Goal: Transaction & Acquisition: Purchase product/service

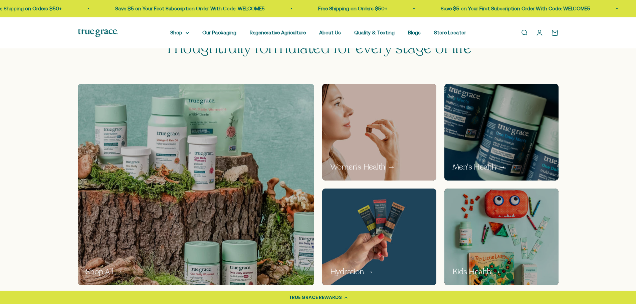
scroll to position [356, 0]
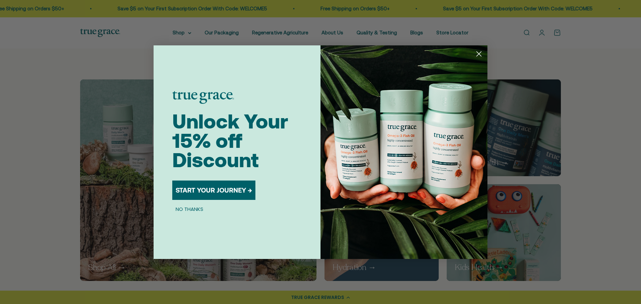
click at [189, 33] on div "Close dialog Unlock Your 15% off Discount START YOUR JOURNEY → NO THANKS Submit" at bounding box center [320, 152] width 641 height 304
click at [194, 210] on button "NO THANKS" at bounding box center [189, 209] width 34 height 8
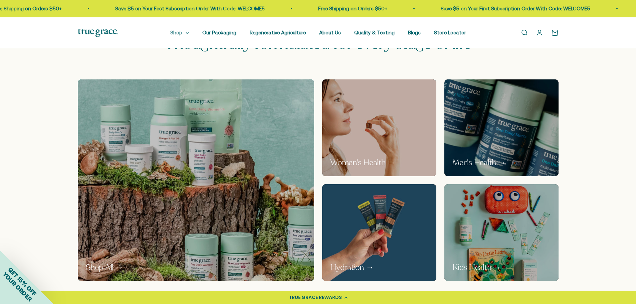
click at [188, 31] on summary "Shop" at bounding box center [179, 33] width 19 height 8
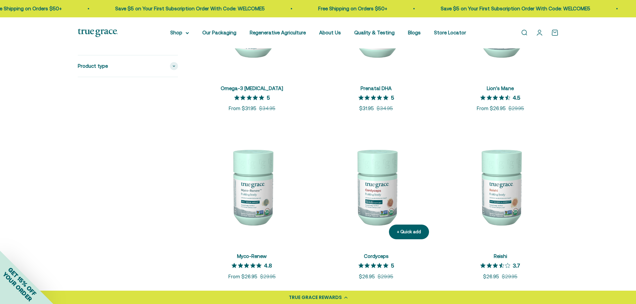
scroll to position [801, 0]
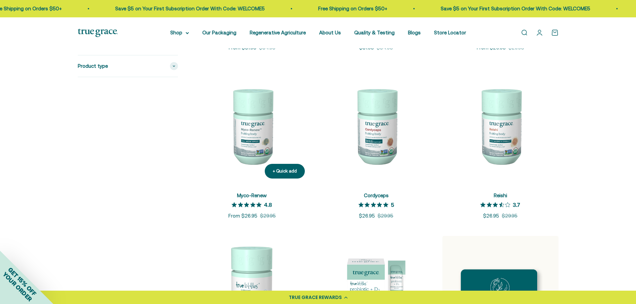
click at [260, 116] on img at bounding box center [252, 126] width 116 height 116
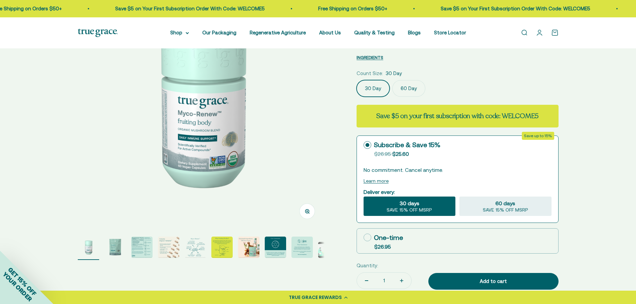
scroll to position [89, 0]
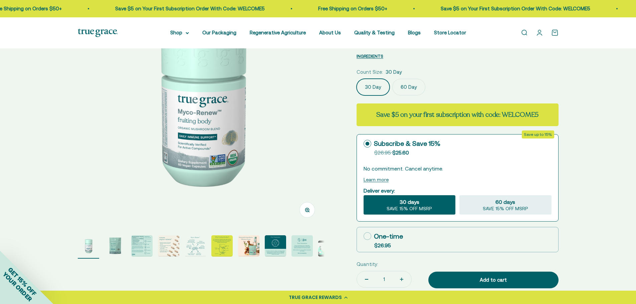
click at [115, 245] on img "Go to item 2" at bounding box center [114, 245] width 21 height 21
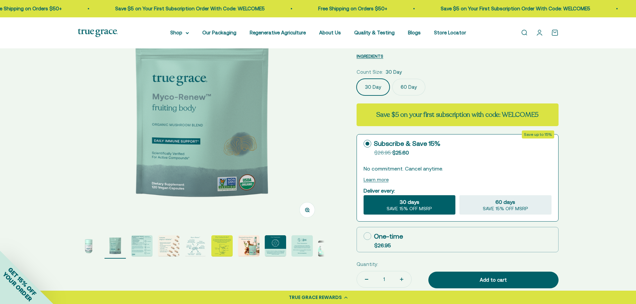
click at [135, 244] on img "Go to item 3" at bounding box center [141, 245] width 21 height 21
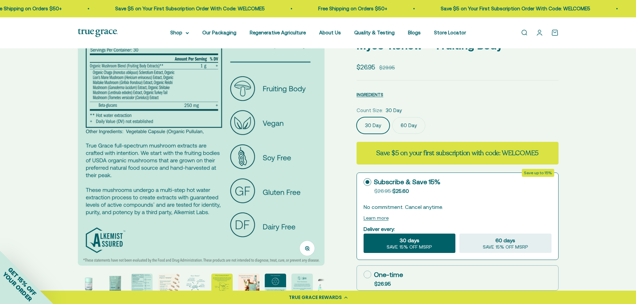
scroll to position [0, 0]
